Goal: Navigation & Orientation: Find specific page/section

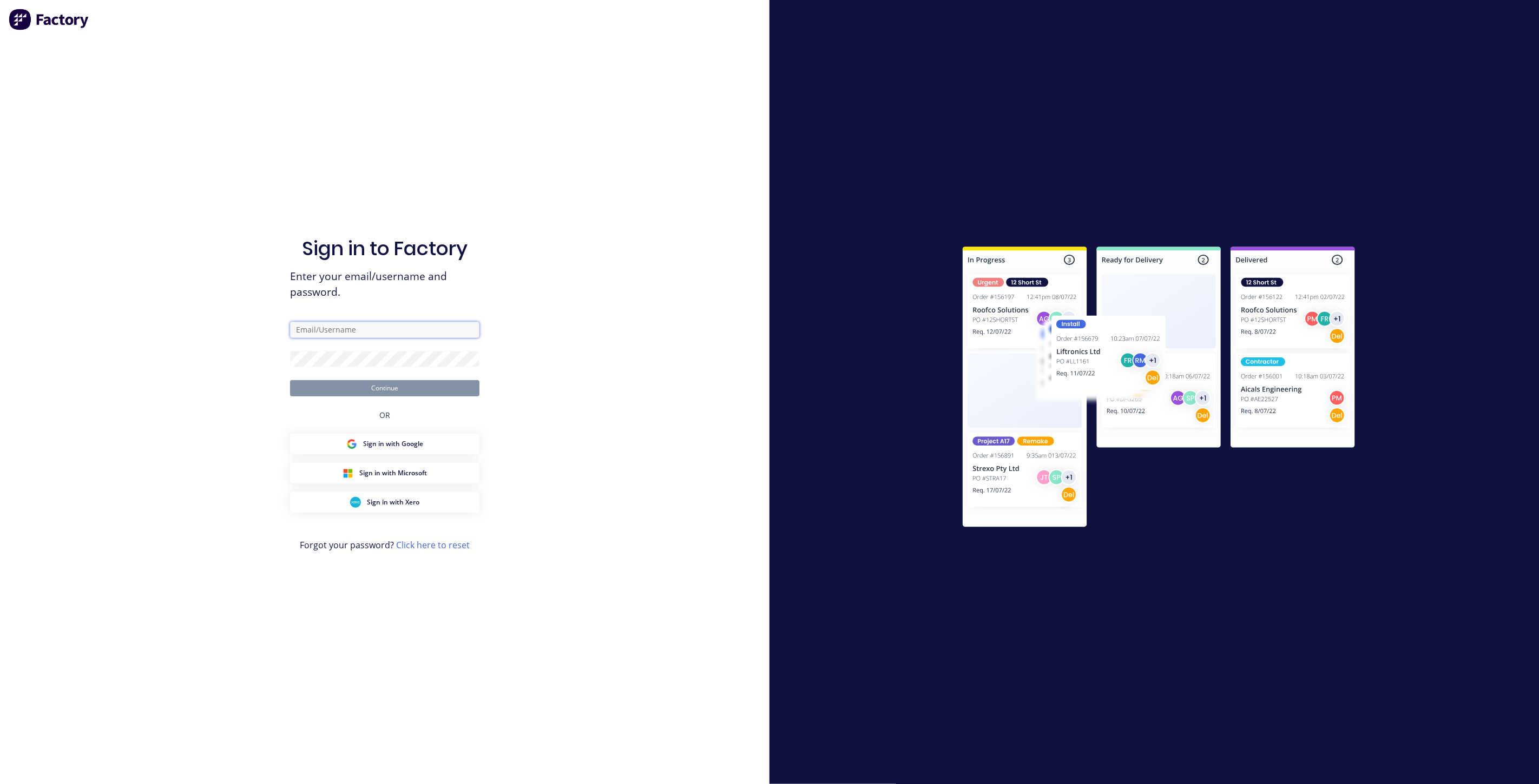
click at [341, 335] on input "text" at bounding box center [385, 330] width 189 height 16
click at [474, 332] on input "text" at bounding box center [385, 330] width 189 height 16
click at [0, 783] on com-1password-button at bounding box center [0, 784] width 0 height 0
type input "[EMAIL_ADDRESS][DOMAIN_NAME]"
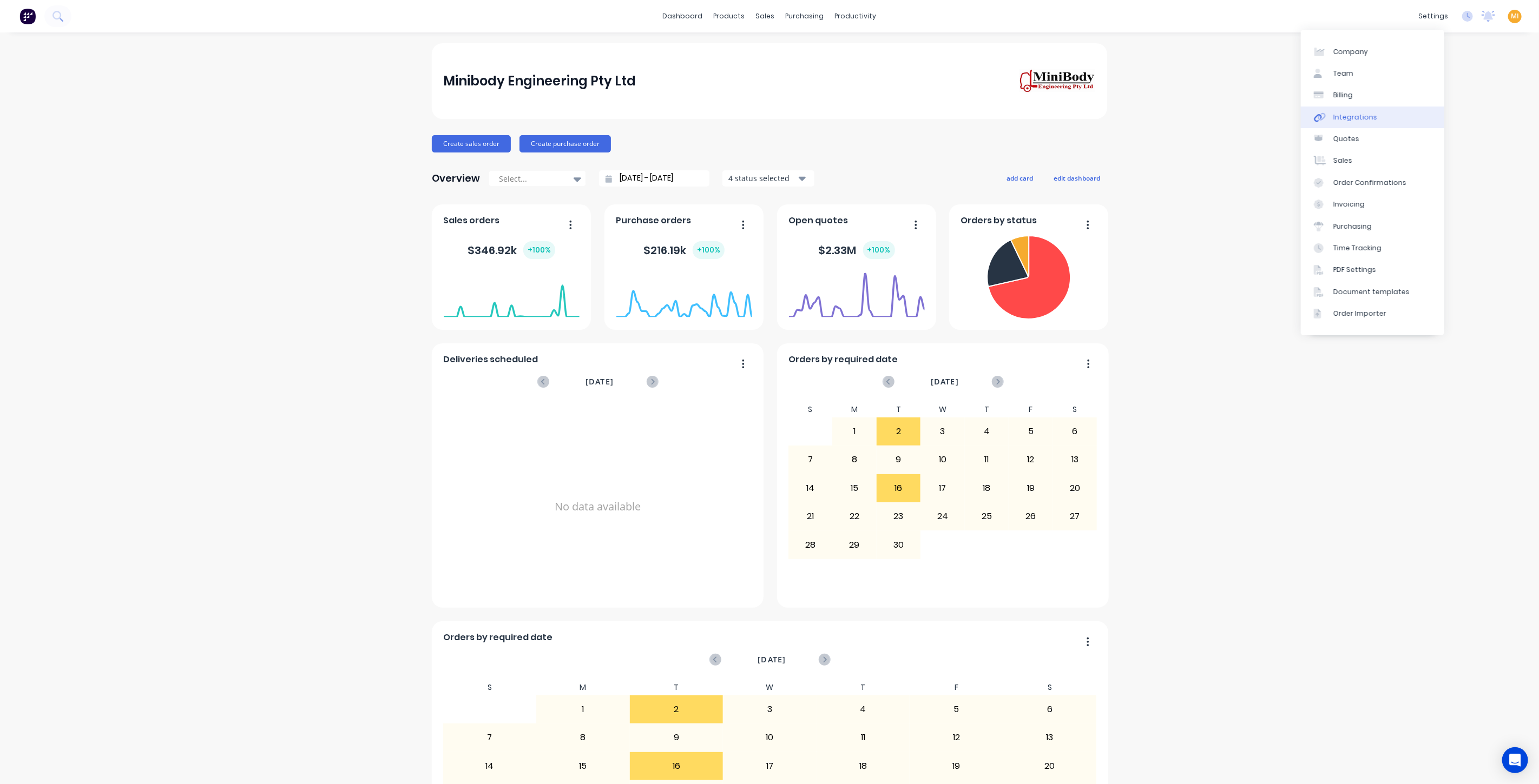
click at [1379, 119] on link "Integrations" at bounding box center [1372, 117] width 143 height 22
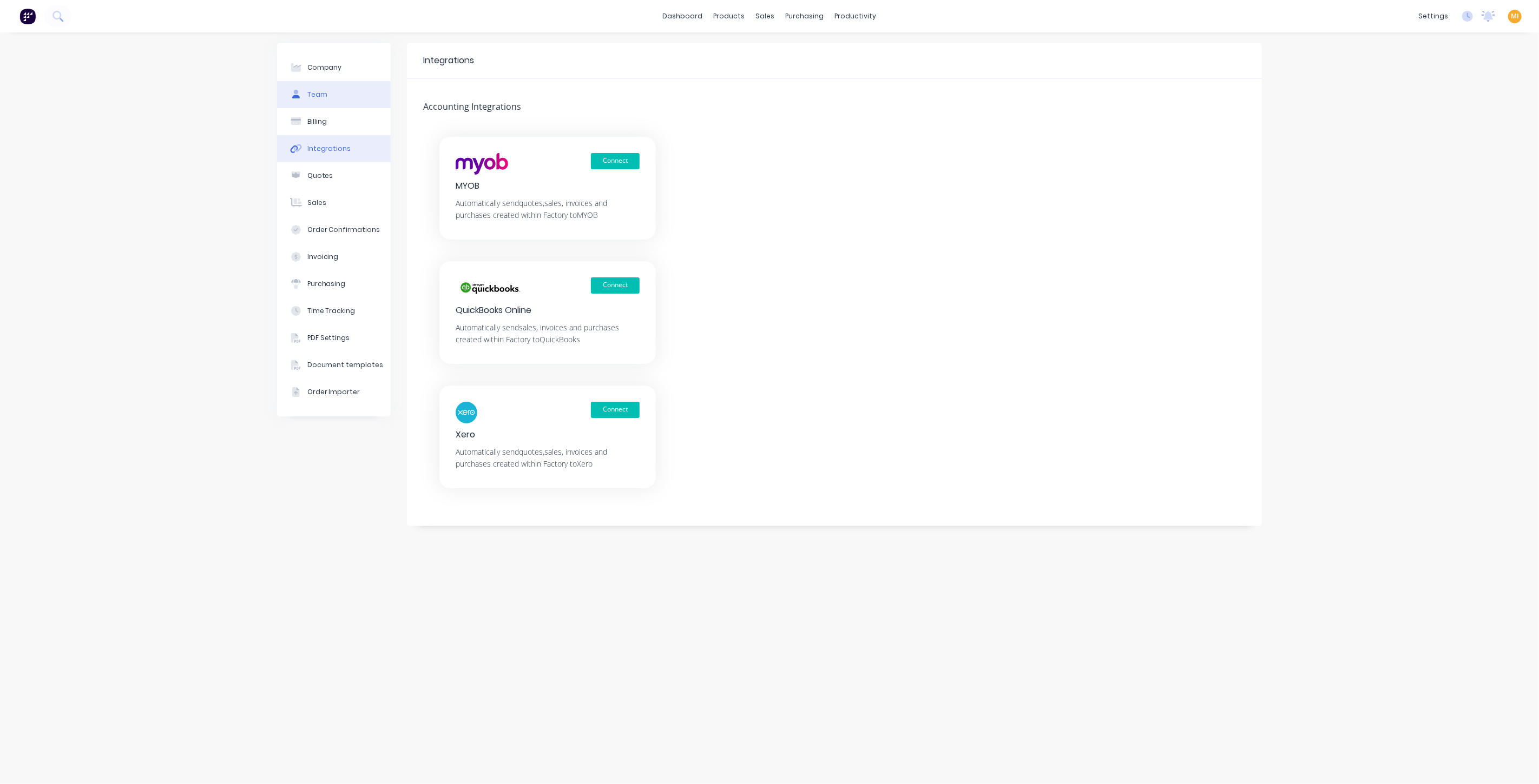
click at [332, 104] on button "Team" at bounding box center [334, 94] width 113 height 27
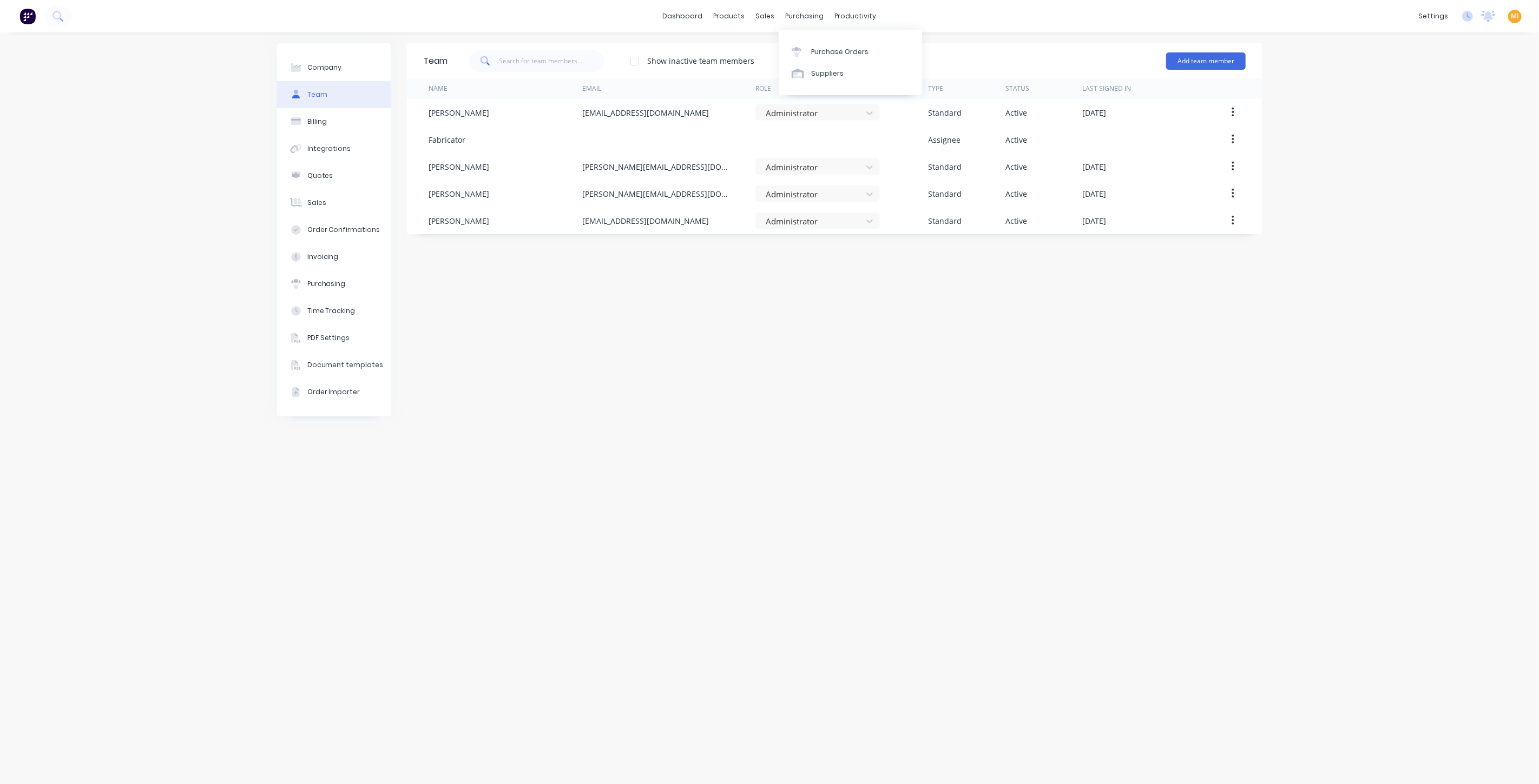
drag, startPoint x: 779, startPoint y: 24, endPoint x: 779, endPoint y: 38, distance: 14.0
click at [795, 48] on icon at bounding box center [796, 49] width 10 height 4
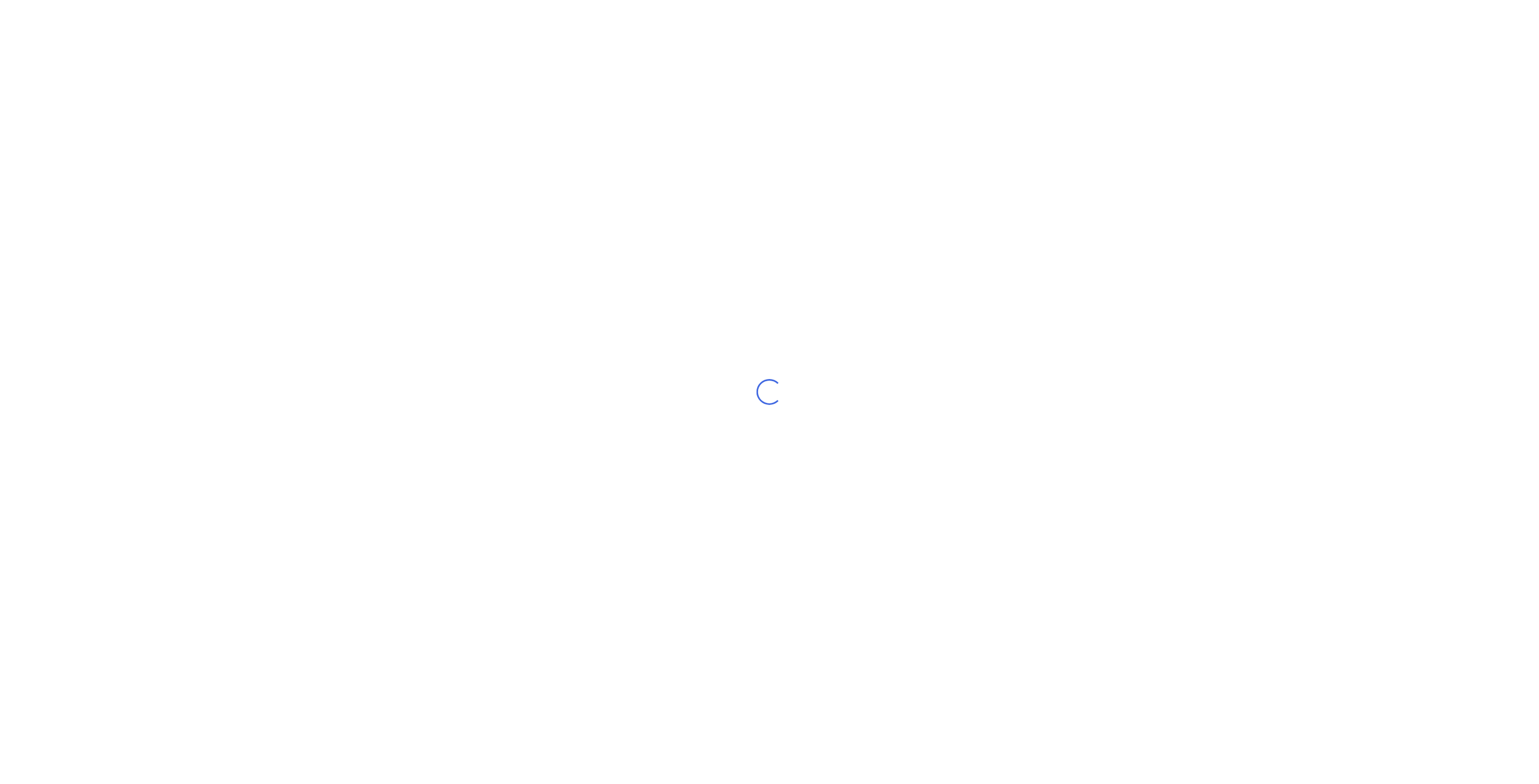
click at [726, 18] on div "Loading..." at bounding box center [769, 392] width 1539 height 784
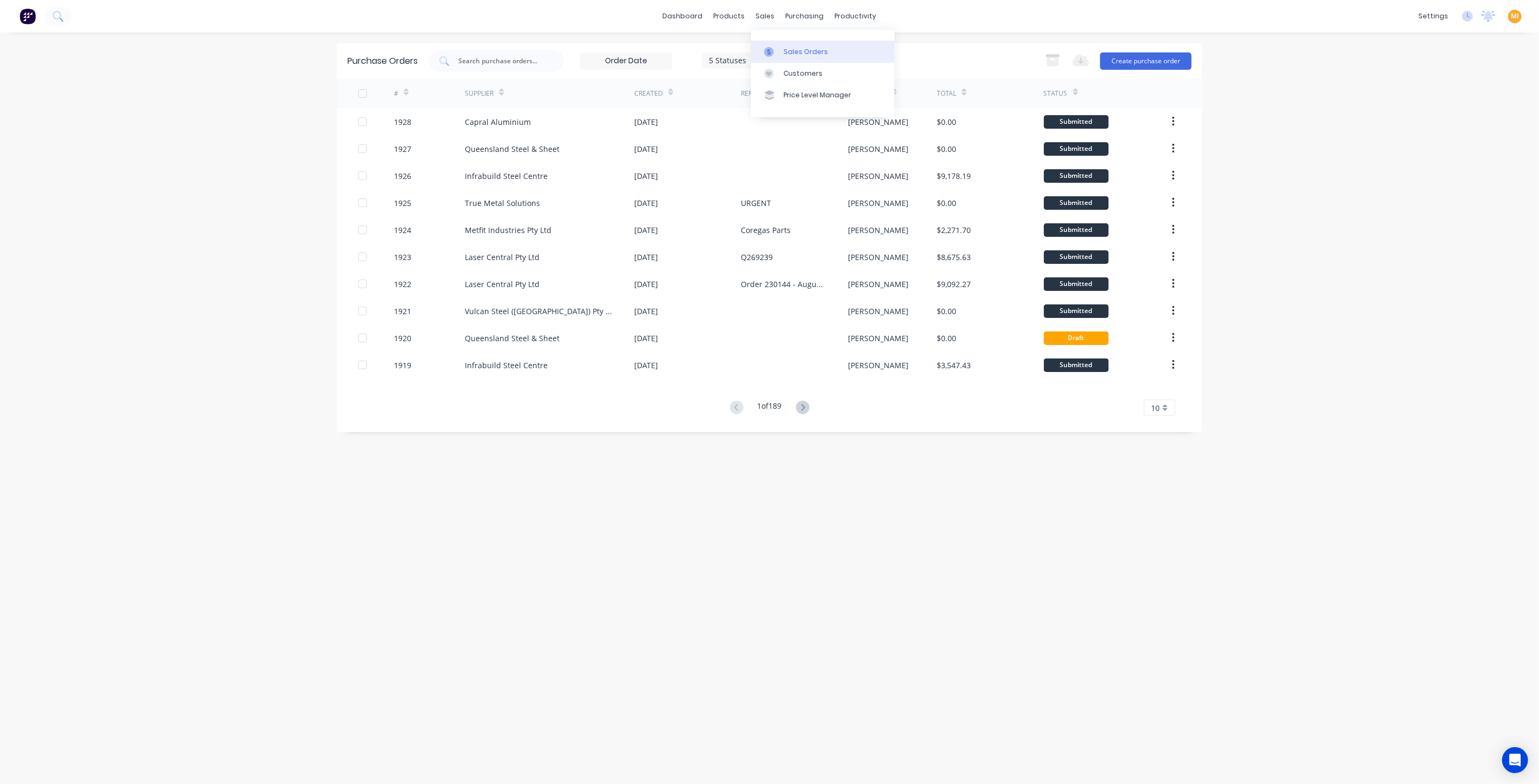
click at [777, 45] on link "Sales Orders" at bounding box center [823, 52] width 143 height 22
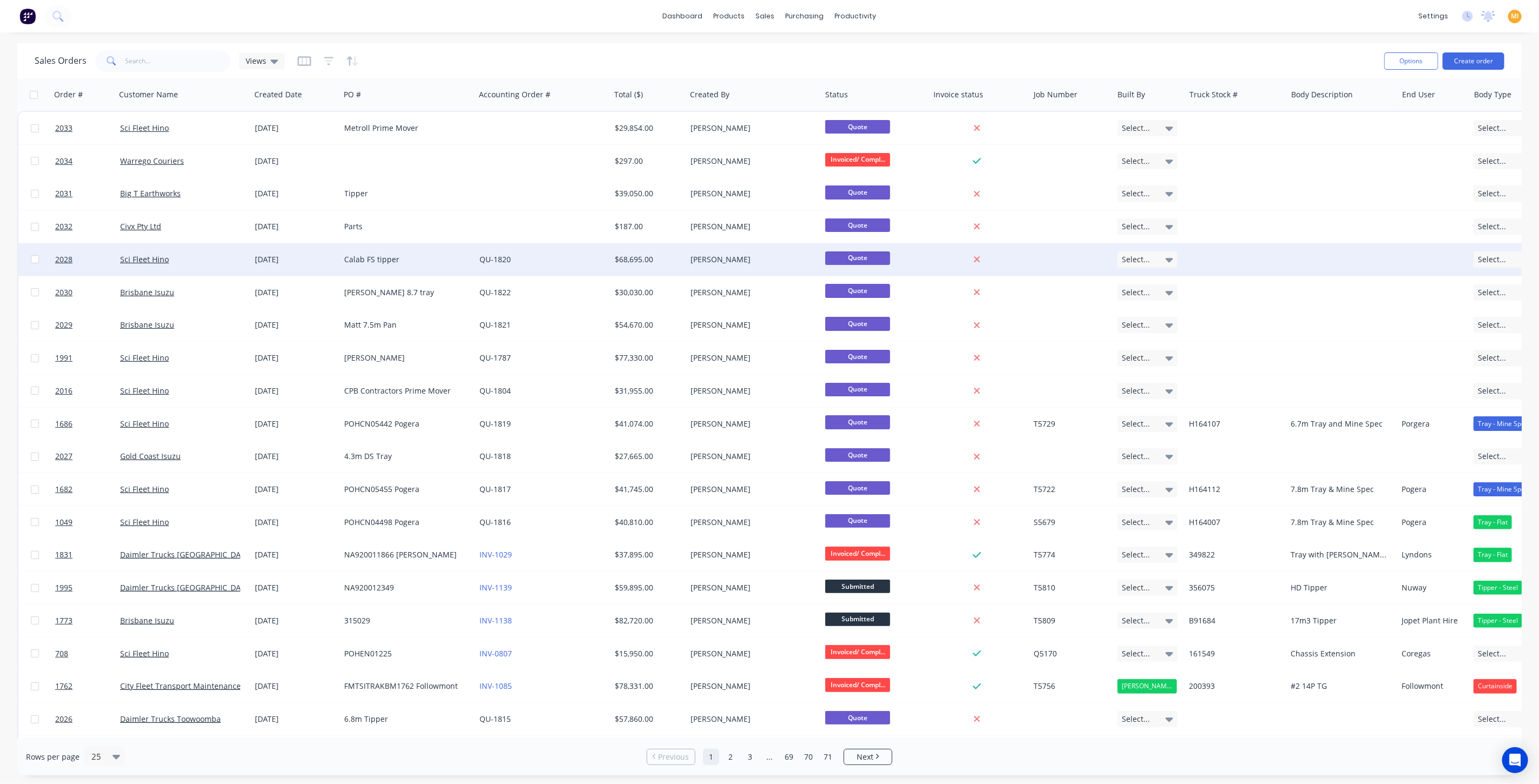
click at [441, 268] on div "Calab FS tipper" at bounding box center [408, 259] width 135 height 32
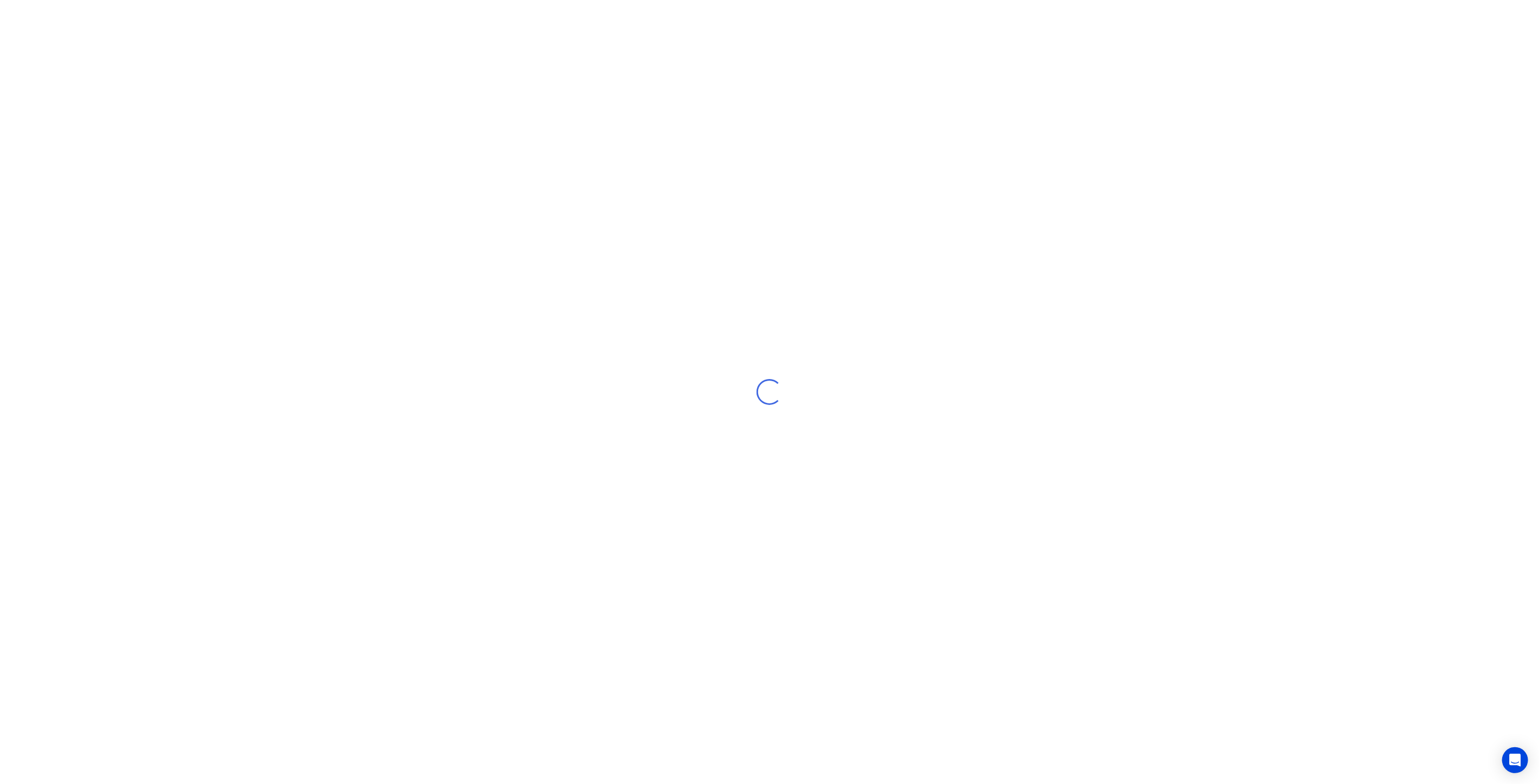
click at [441, 268] on div "Loading..." at bounding box center [769, 392] width 1539 height 784
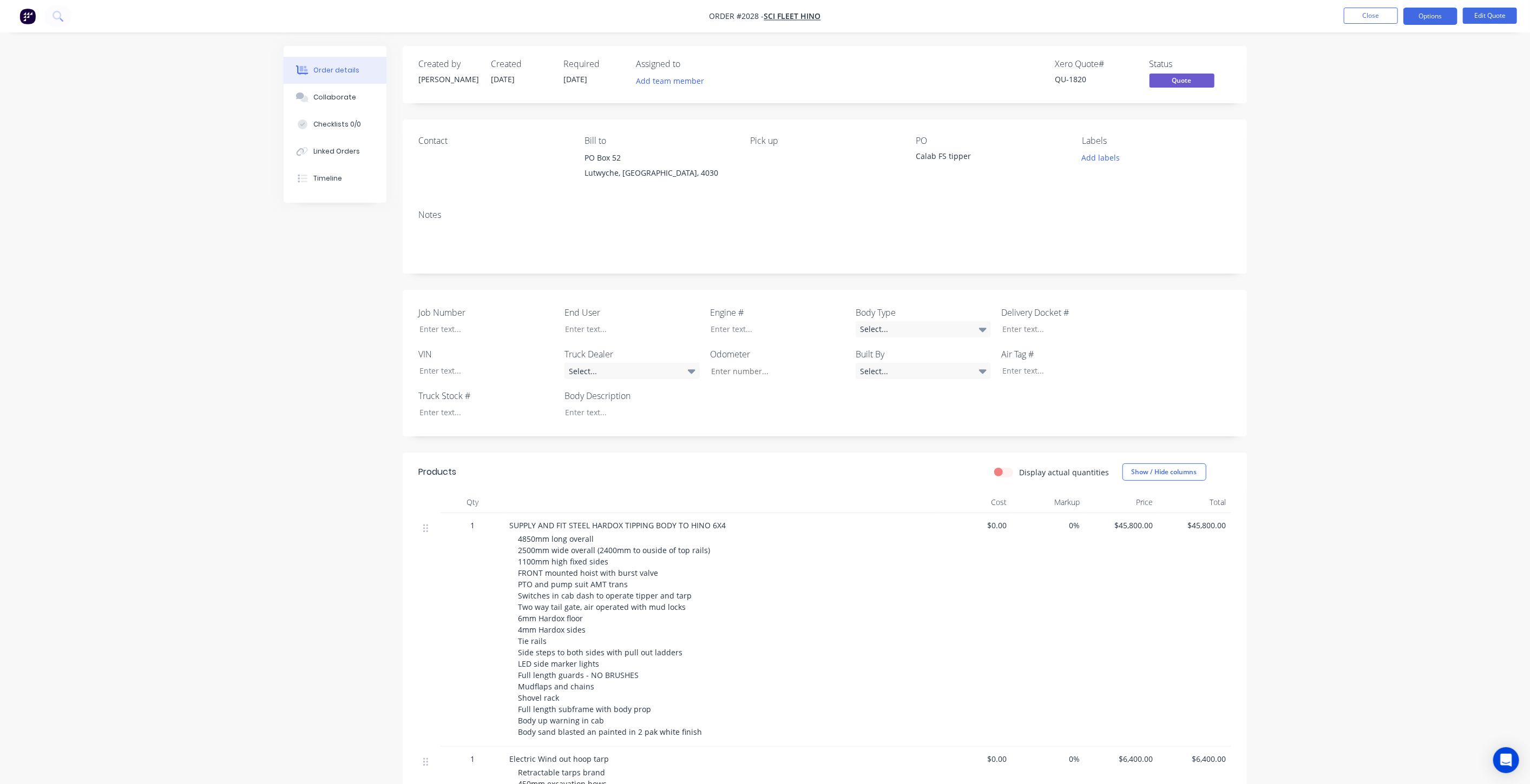
click at [229, 291] on div "Order details Collaborate Checklists 0/0 Linked Orders Timeline Order details C…" at bounding box center [765, 575] width 1530 height 1149
click at [1375, 18] on button "Close" at bounding box center [1370, 15] width 54 height 16
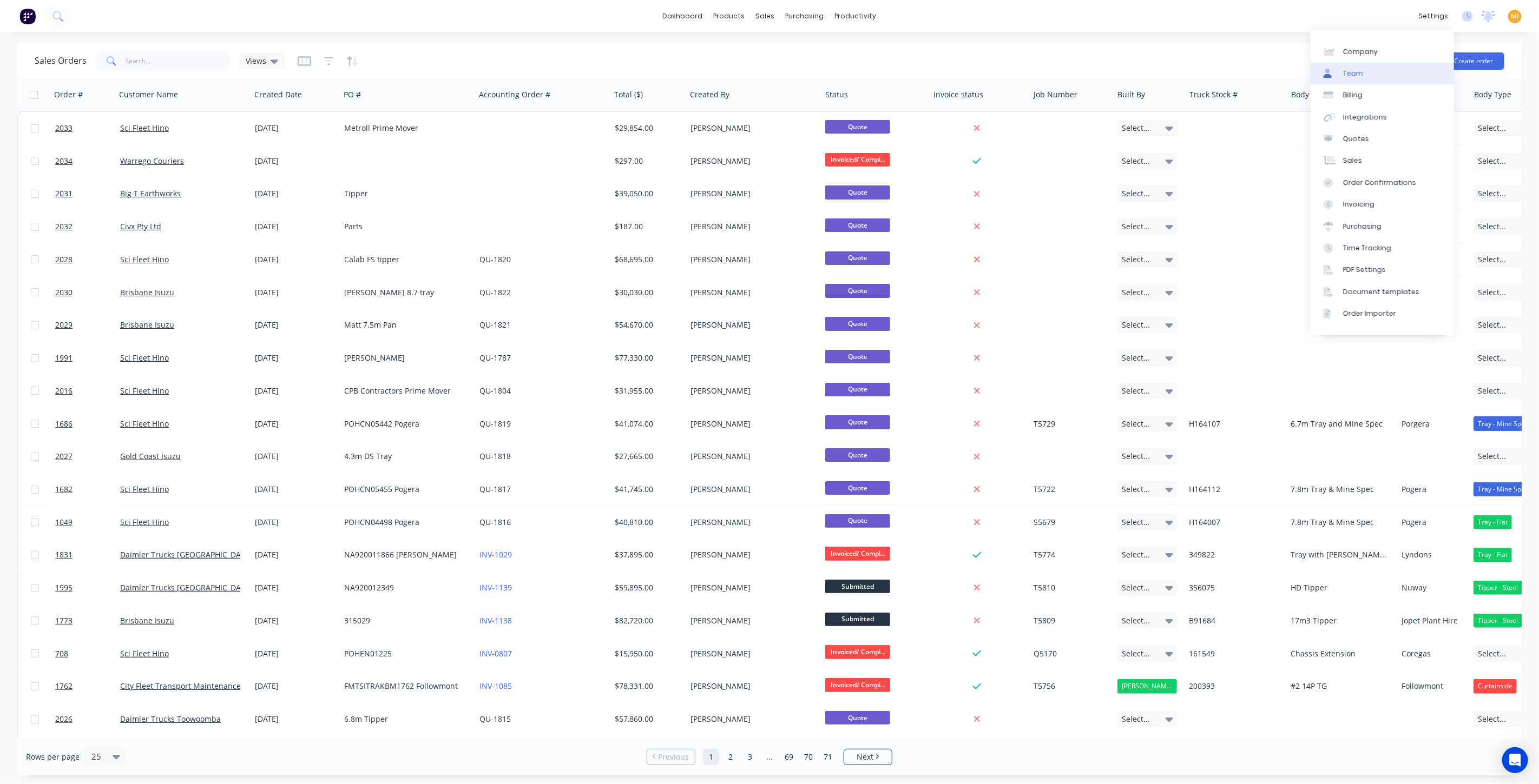
click at [1375, 78] on link "Team" at bounding box center [1382, 74] width 143 height 22
